Goal: Navigation & Orientation: Find specific page/section

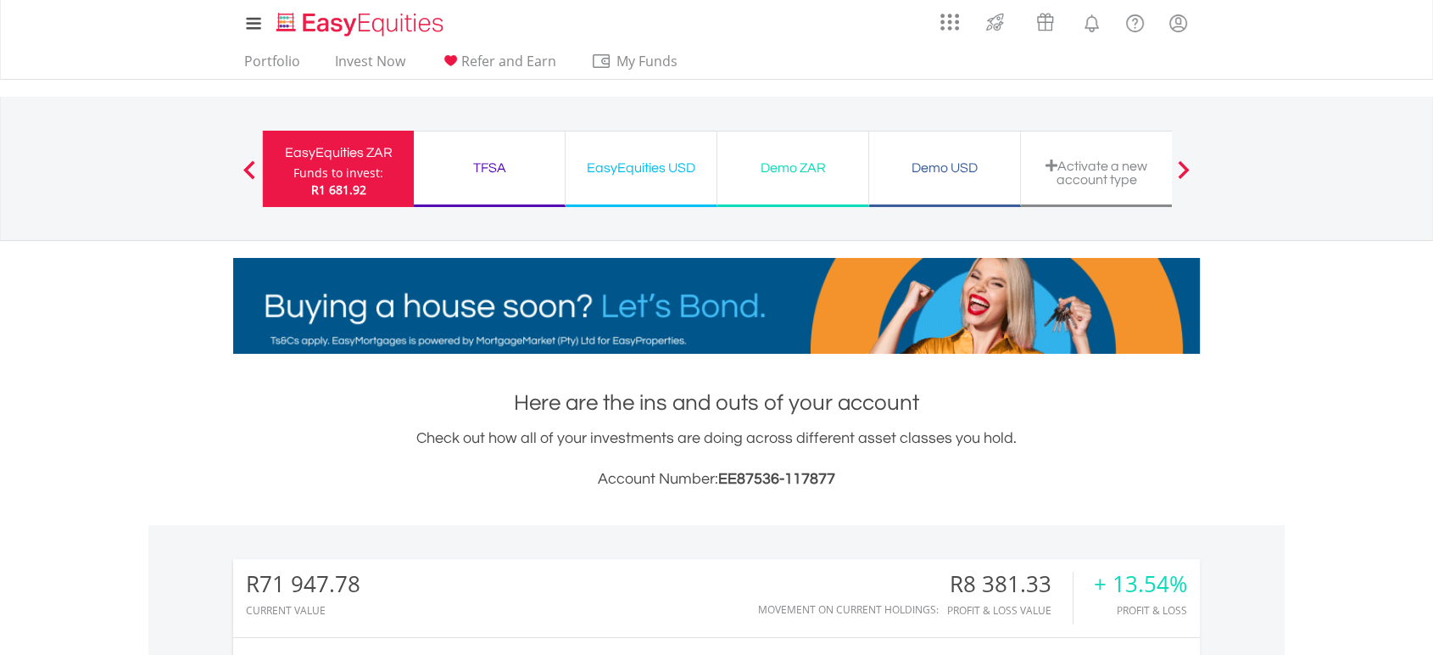
drag, startPoint x: 614, startPoint y: 204, endPoint x: 625, endPoint y: 170, distance: 35.7
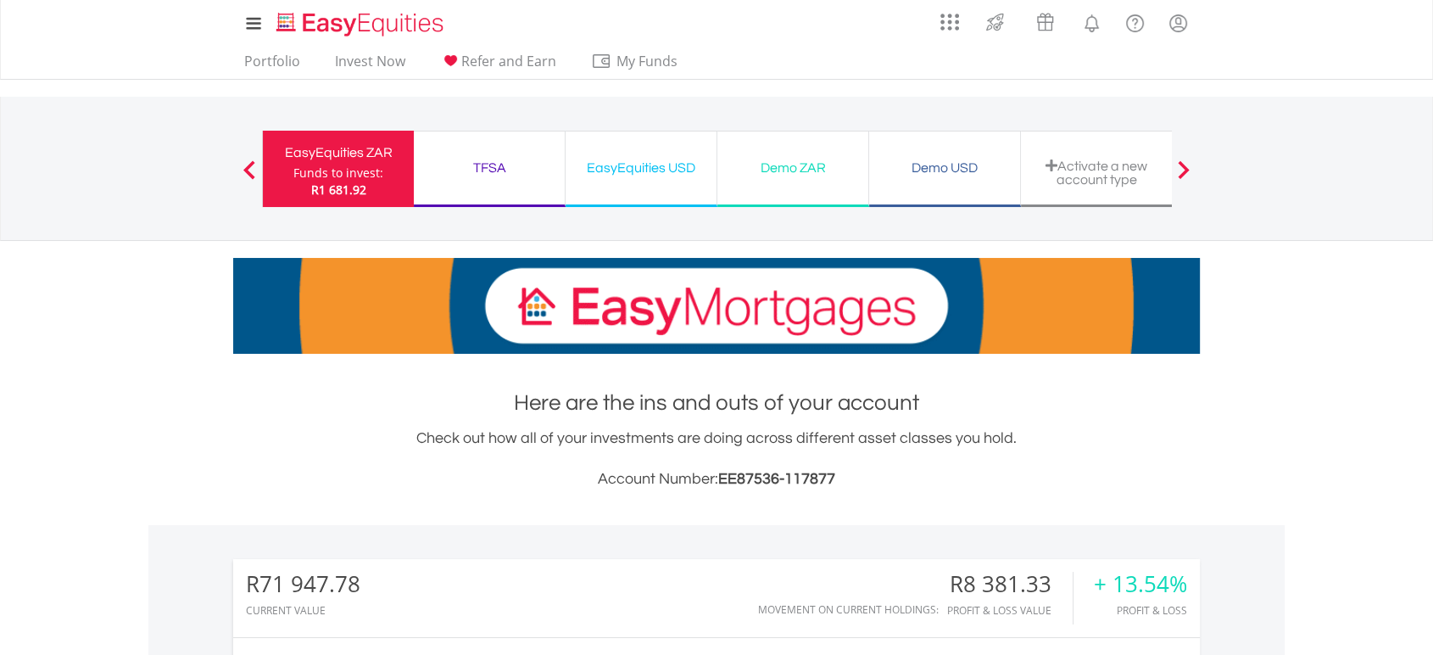
click at [622, 190] on div "EasyEquities USD Funds to invest: R1 681.92" at bounding box center [642, 177] width 152 height 93
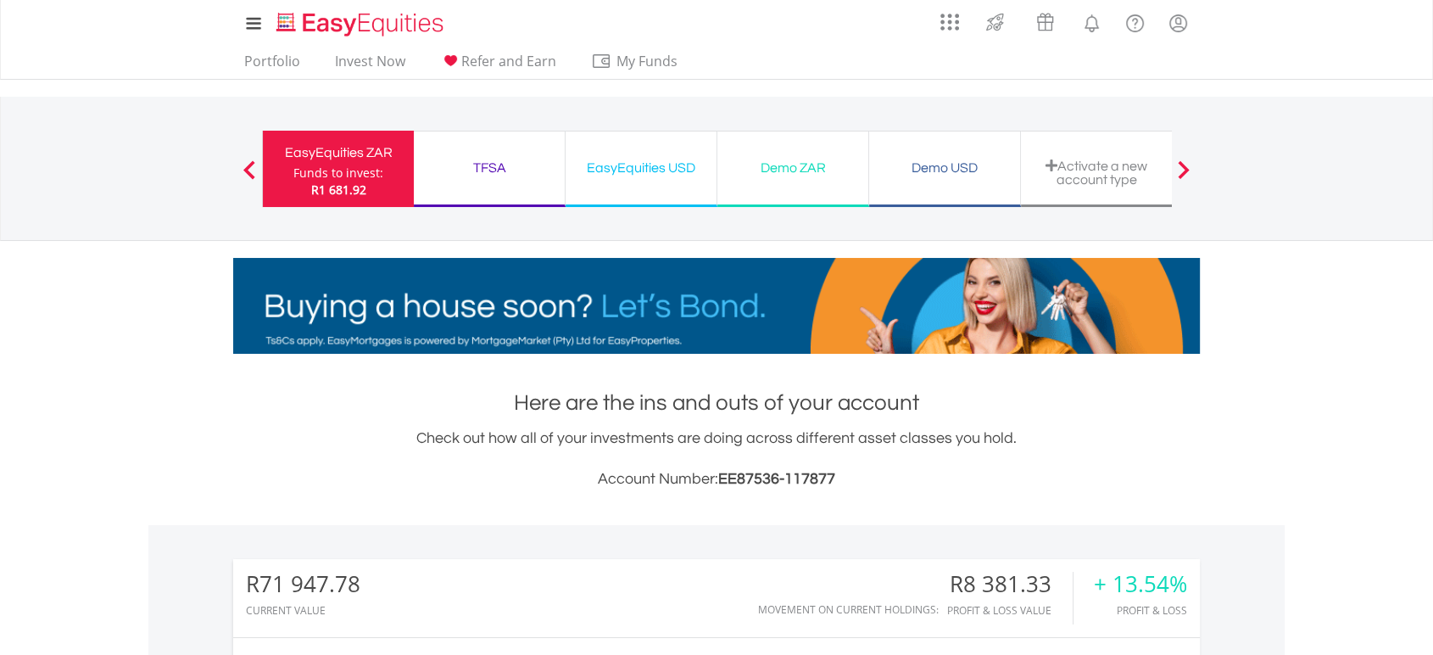
click at [625, 163] on div "EasyEquities USD" at bounding box center [641, 168] width 131 height 24
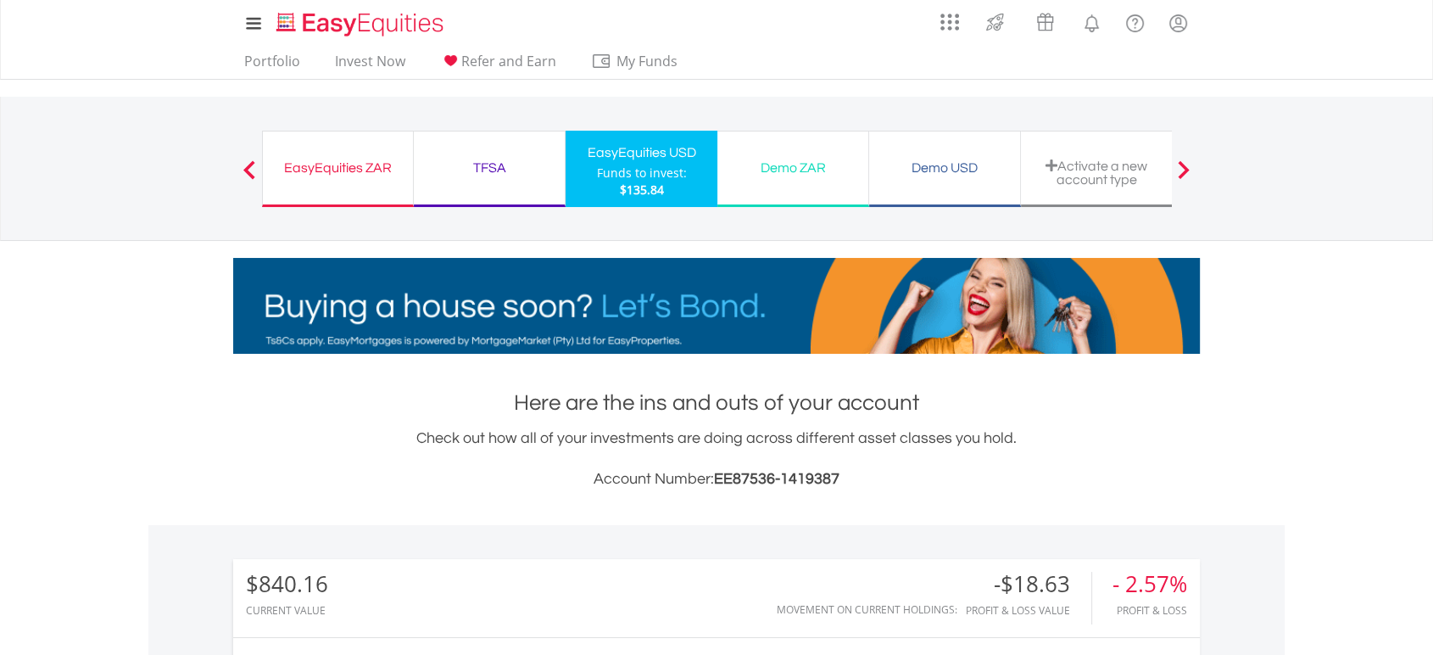
scroll to position [163, 321]
click at [498, 156] on div "TFSA" at bounding box center [489, 168] width 131 height 24
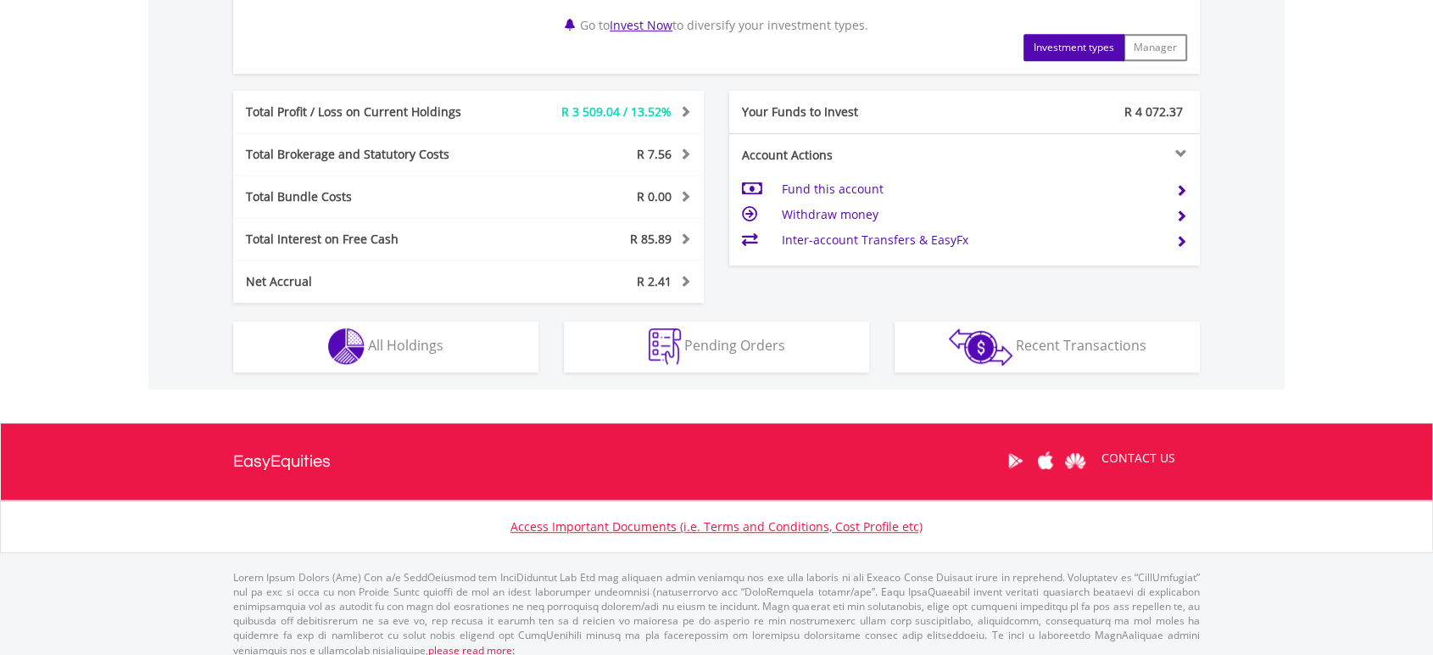
scroll to position [880, 0]
